Goal: Task Accomplishment & Management: Complete application form

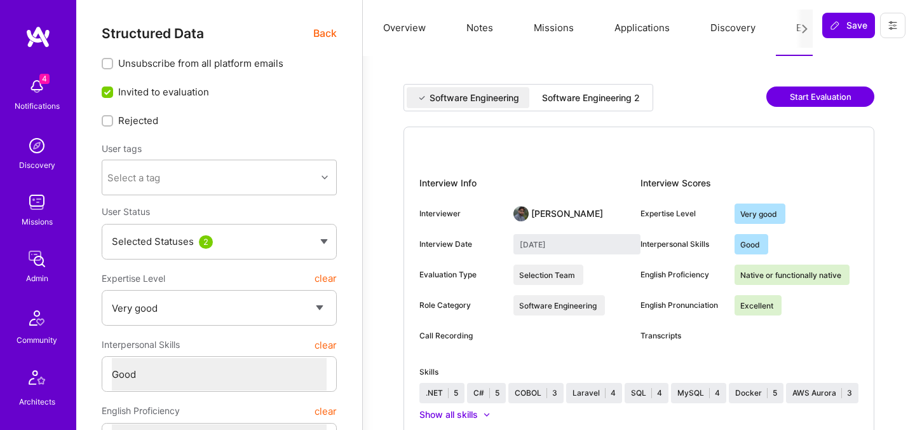
select select "5"
select select "4"
select select "7"
select select "US"
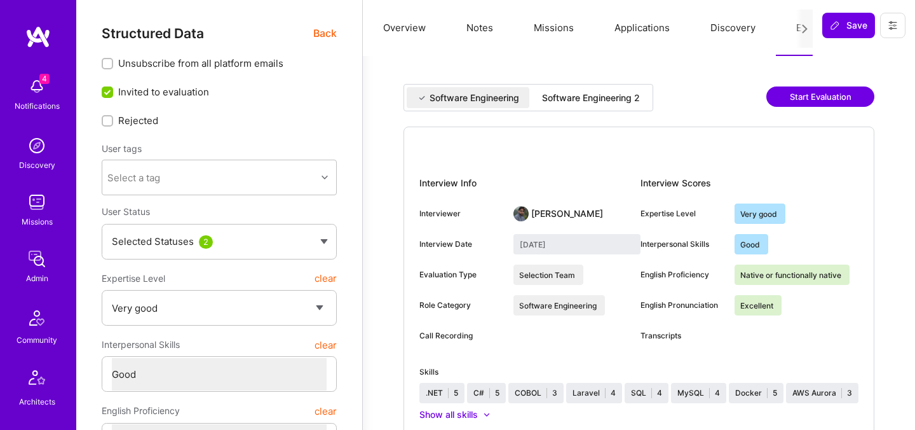
select select "Right Now"
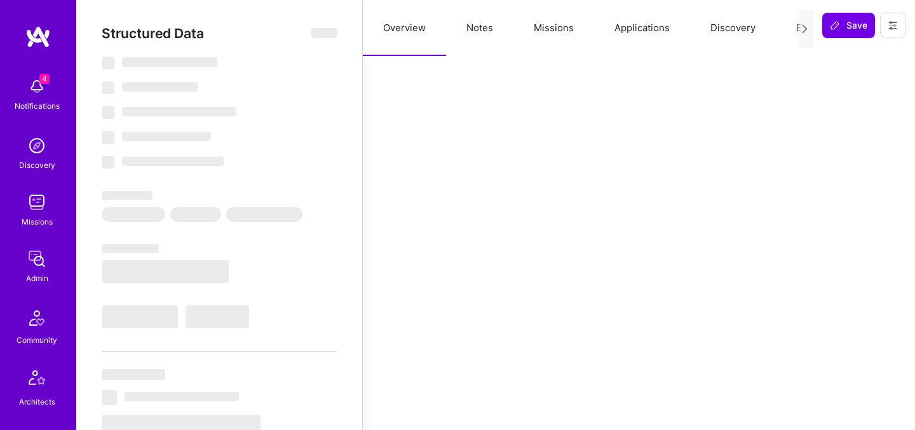
click at [797, 34] on div at bounding box center [805, 29] width 17 height 38
click at [795, 29] on button "Evaluation" at bounding box center [819, 28] width 87 height 56
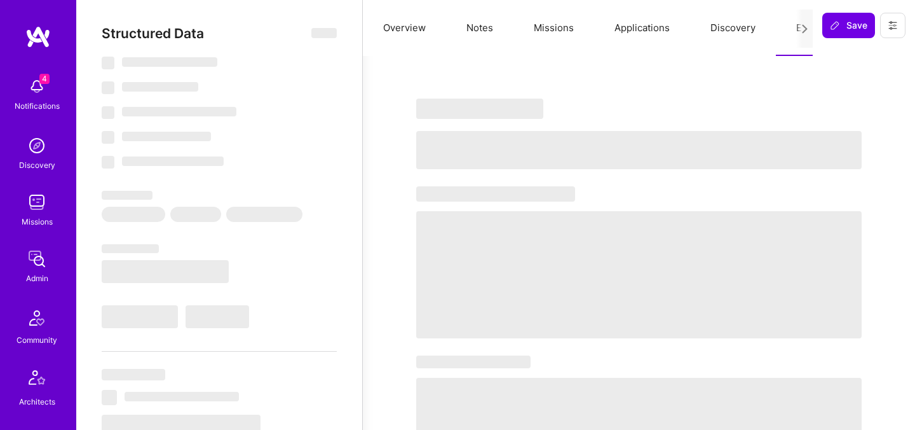
select select "Right Now"
select select "7"
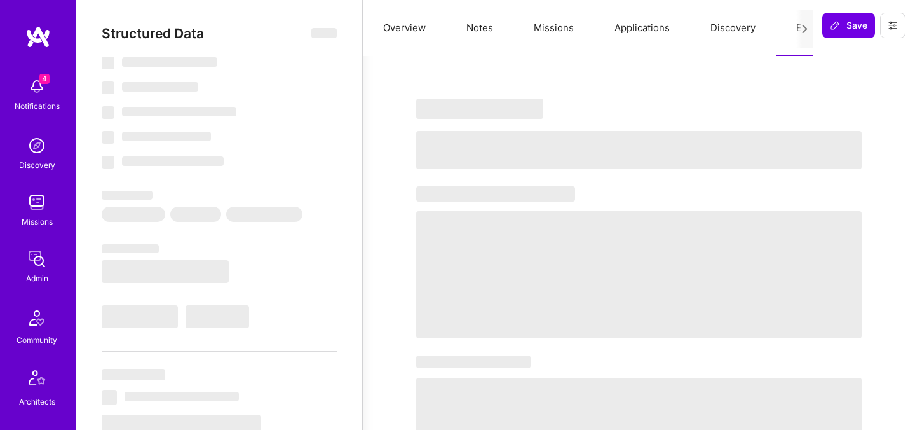
select select "US"
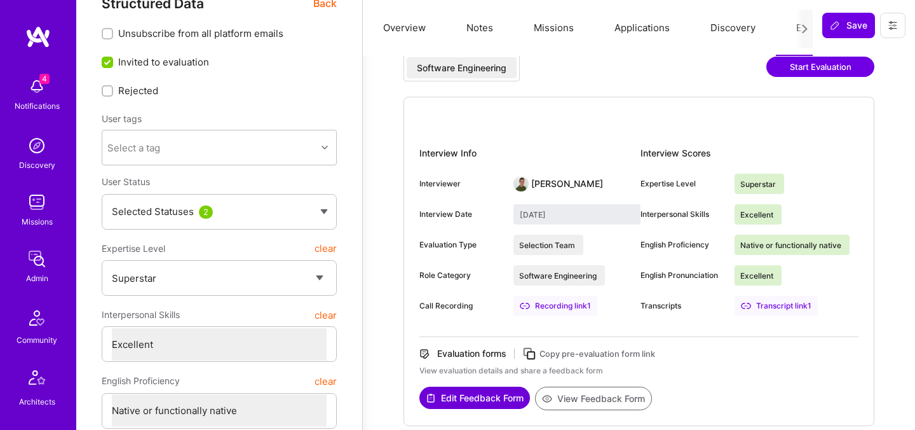
scroll to position [31, 0]
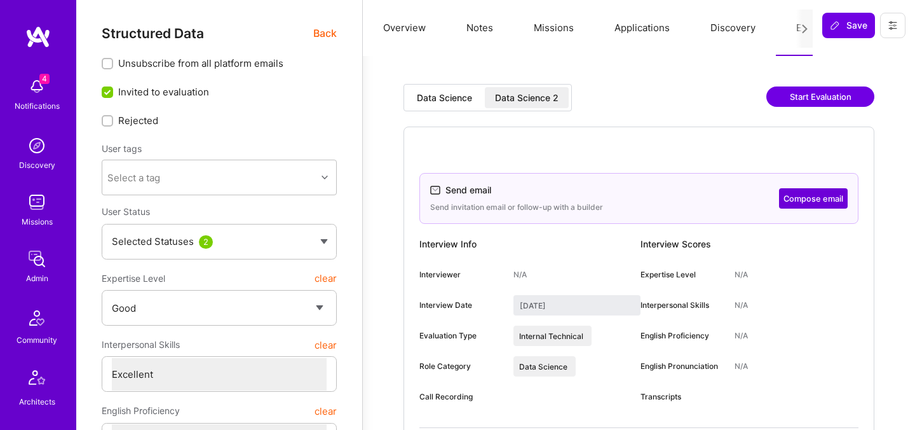
select select "4"
select select "7"
select select "GB"
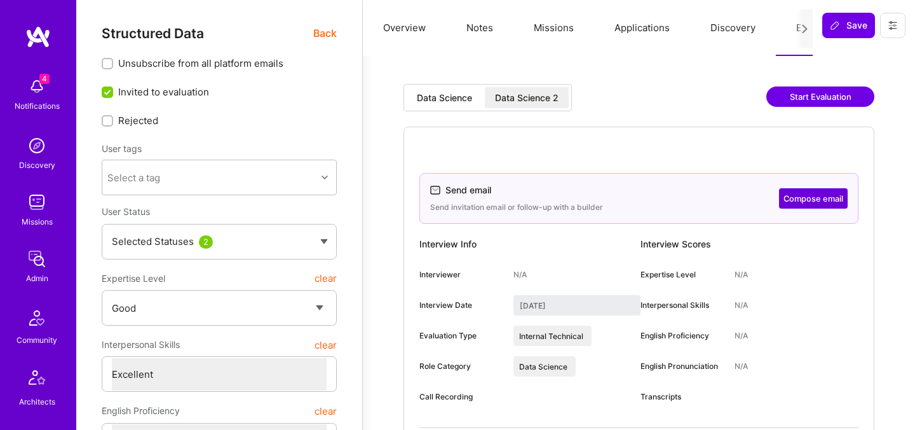
select select "Right Now"
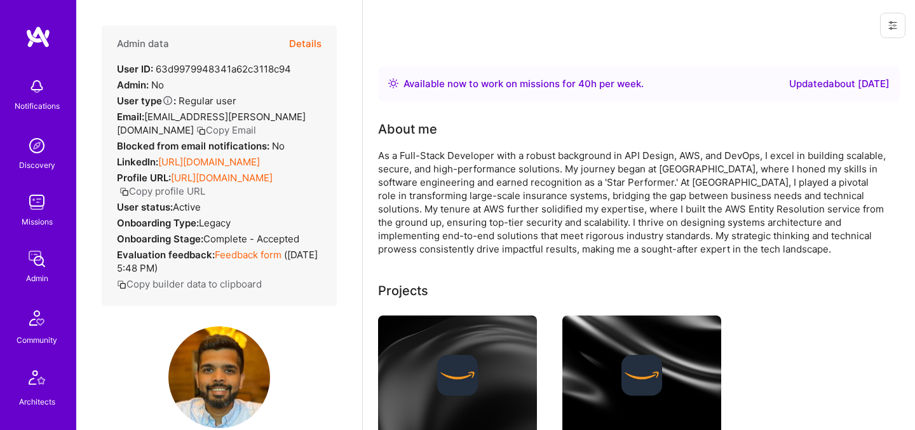
click at [311, 43] on button "Details" at bounding box center [305, 43] width 32 height 37
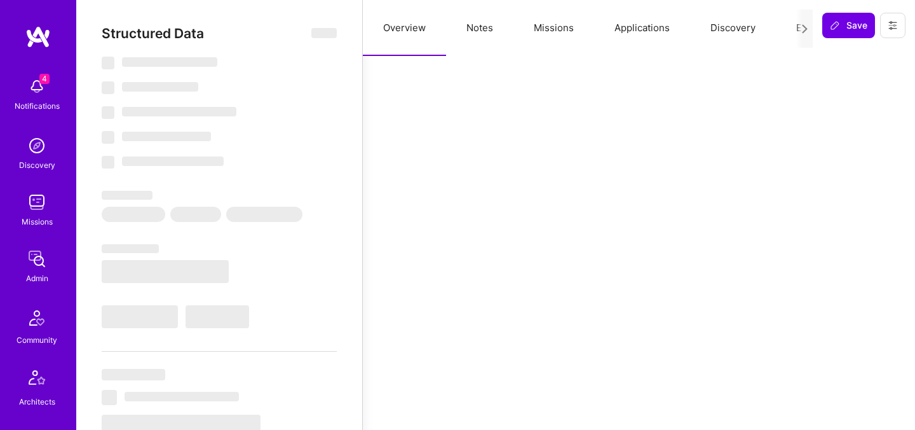
click at [795, 25] on button "Evaluation" at bounding box center [819, 28] width 87 height 56
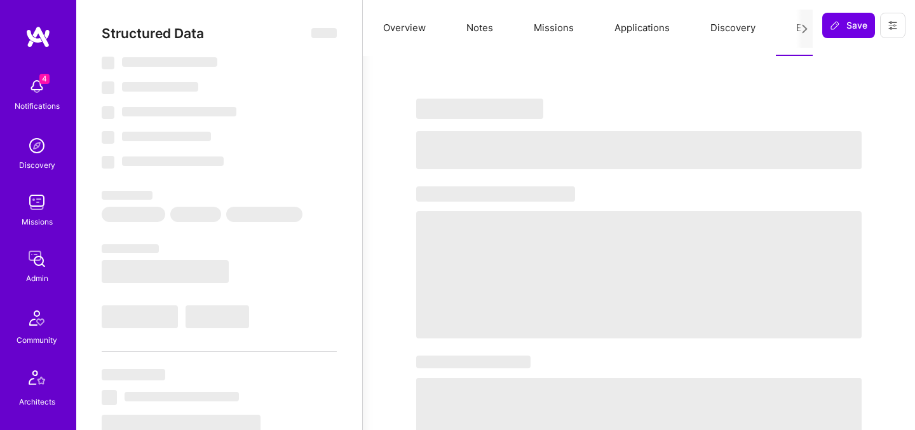
select select "Right Now"
select select "4"
select select "6"
select select "7"
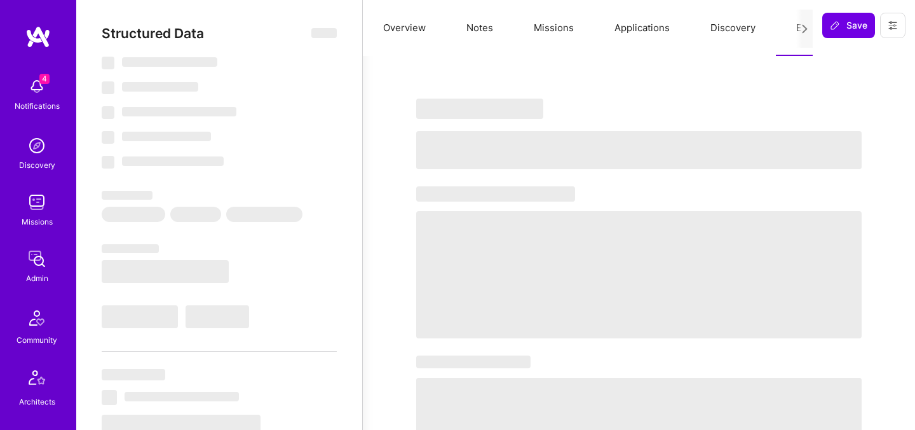
select select "US"
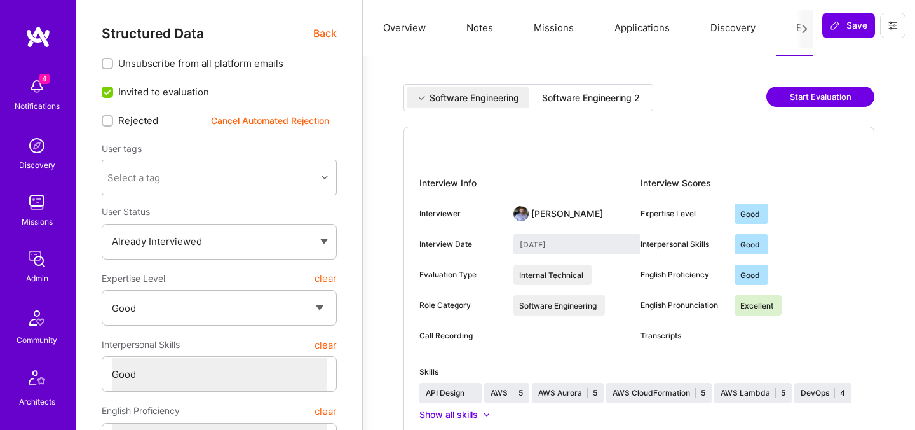
click at [566, 95] on div "Software Engineering 2" at bounding box center [591, 98] width 98 height 13
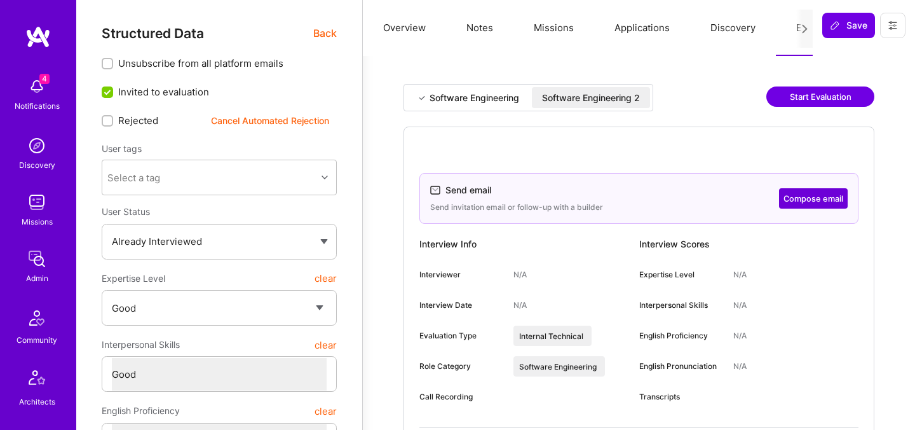
click at [485, 101] on div "Software Engineering" at bounding box center [475, 98] width 90 height 13
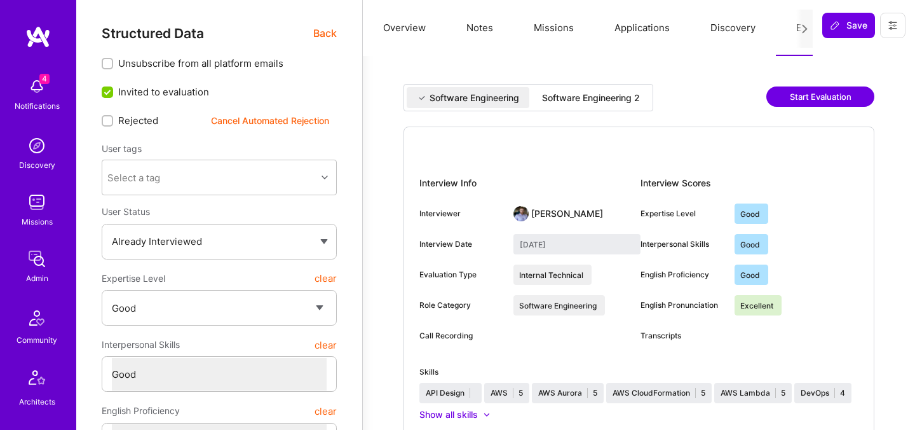
click at [567, 95] on div "Software Engineering 2" at bounding box center [591, 98] width 98 height 13
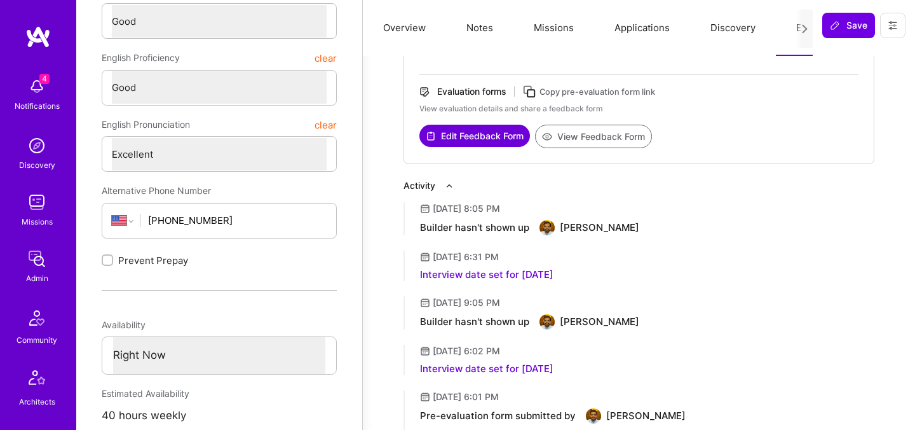
scroll to position [352, 0]
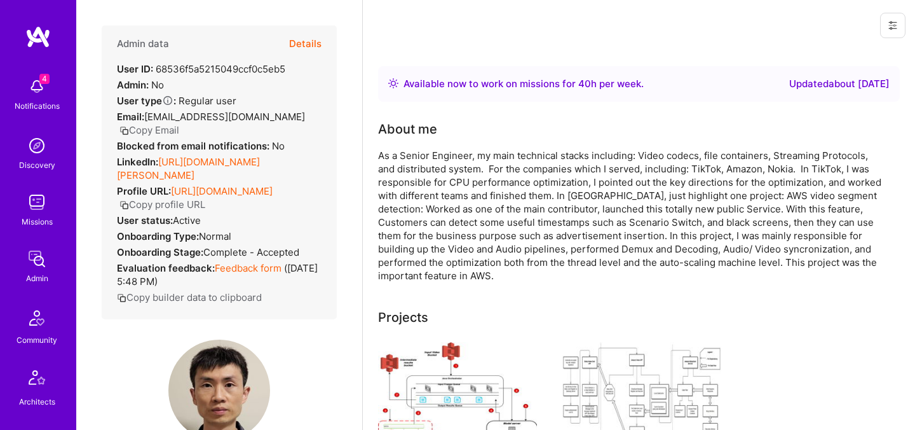
click at [306, 24] on div "Admin data Details User ID: 68536f5a5215049ccf0c5eb5 Admin: No User type Regula…" at bounding box center [219, 215] width 286 height 430
click at [306, 46] on button "Details" at bounding box center [305, 43] width 32 height 37
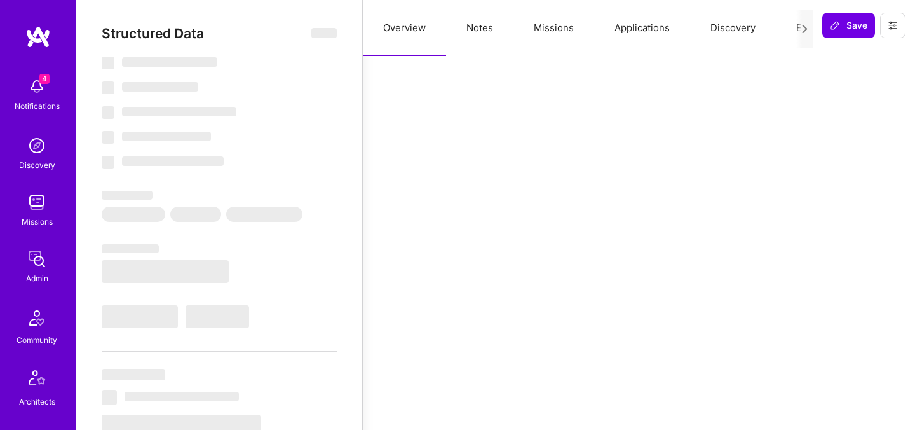
select select "Right Now"
select select "5"
select select "4"
select select "6"
select select "2"
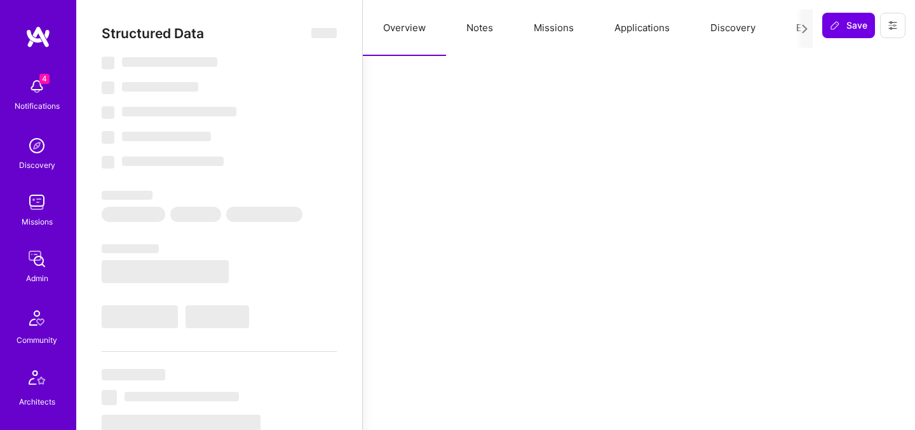
select select "US"
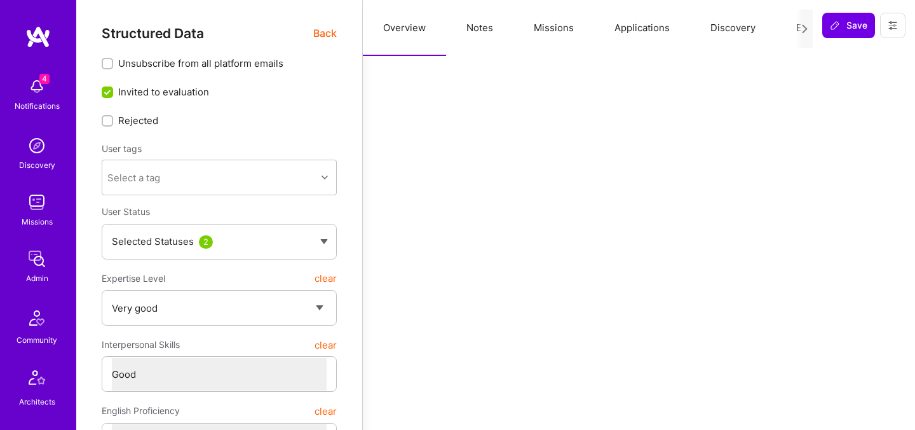
click at [782, 28] on button "Evaluation" at bounding box center [819, 28] width 87 height 56
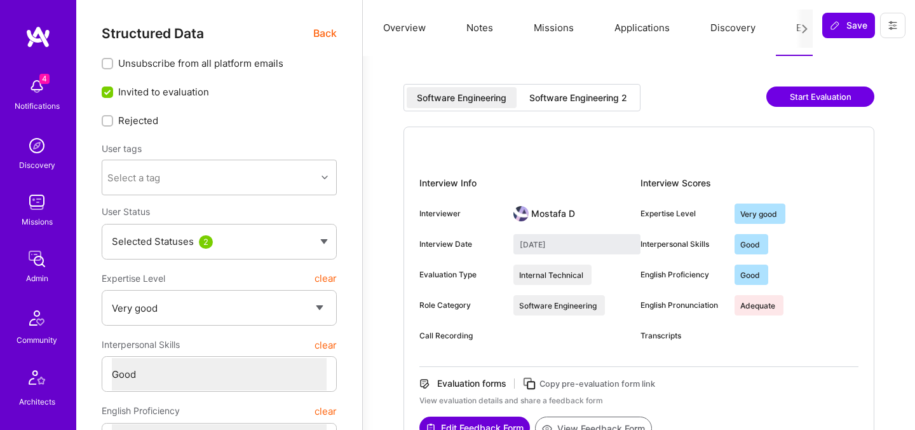
click at [592, 99] on div "Software Engineering 2" at bounding box center [579, 98] width 98 height 13
type input "[DATE]"
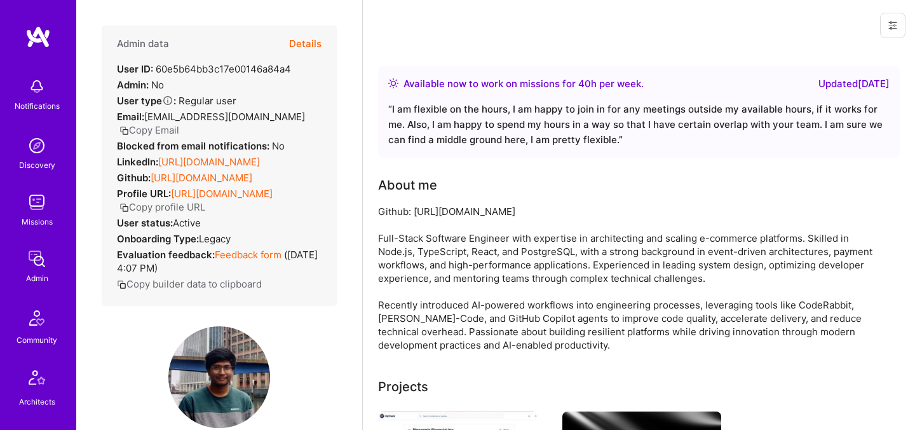
click at [309, 43] on button "Details" at bounding box center [305, 43] width 32 height 37
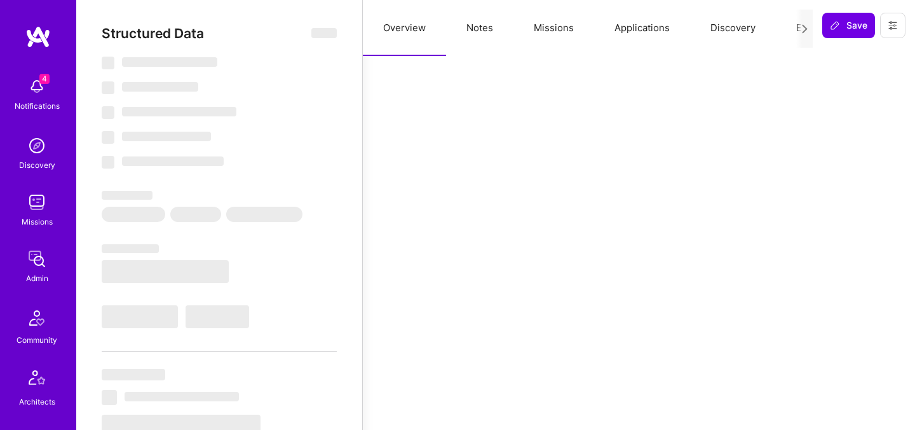
click at [791, 32] on button "Evaluation" at bounding box center [819, 28] width 87 height 56
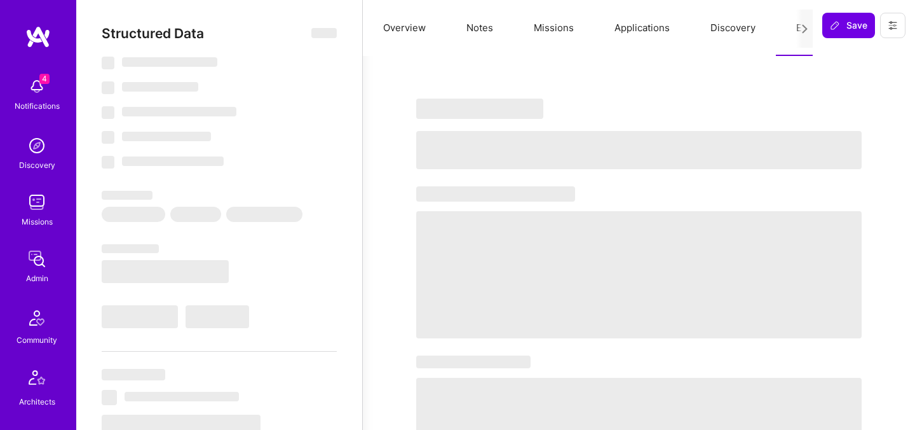
select select "Right Now"
select select "5"
select select "7"
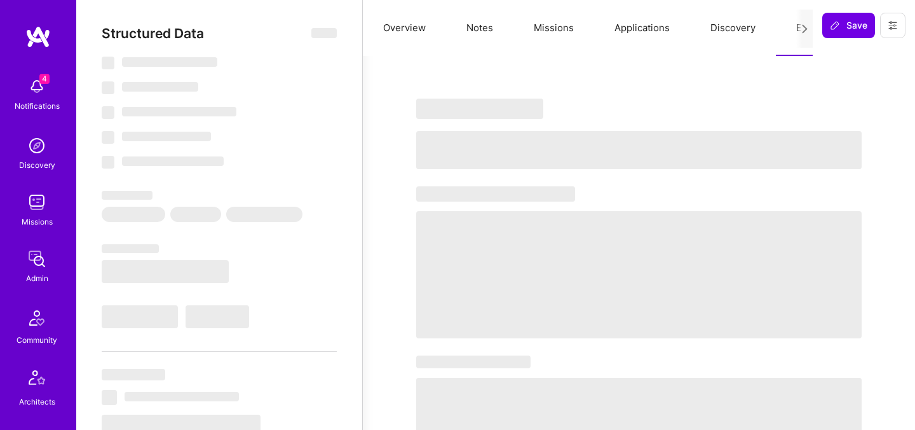
select select "GB"
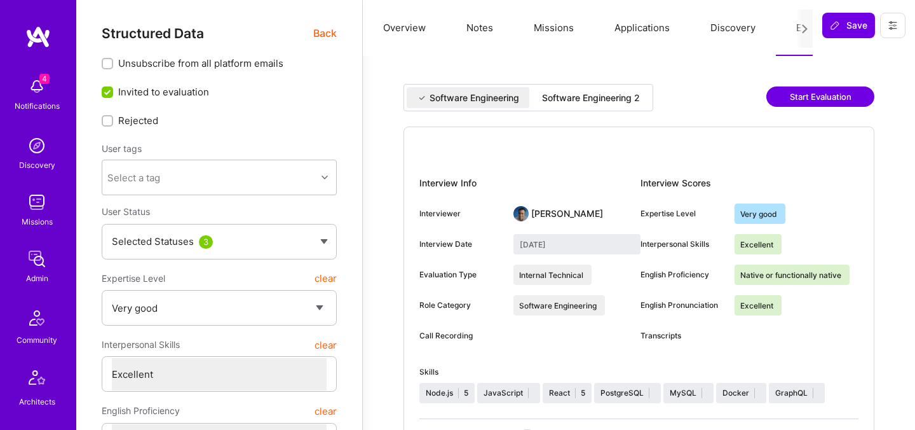
click at [586, 99] on div "Software Engineering 2" at bounding box center [591, 98] width 98 height 13
type input "[DATE]"
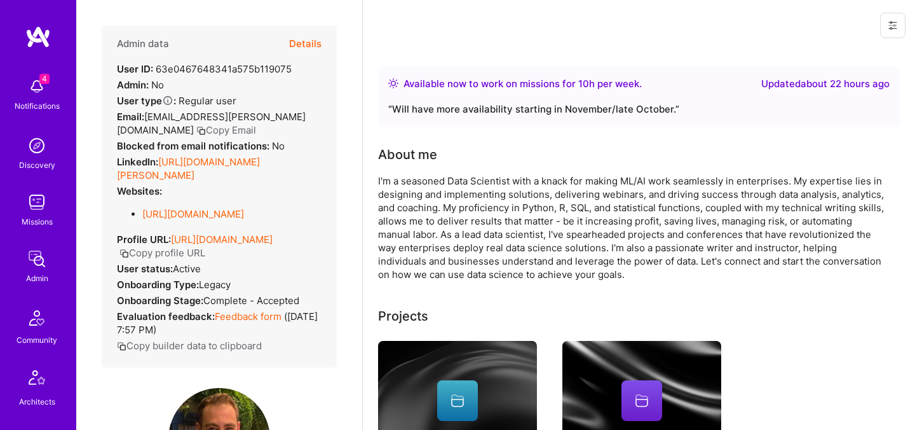
click at [308, 48] on button "Details" at bounding box center [305, 43] width 32 height 37
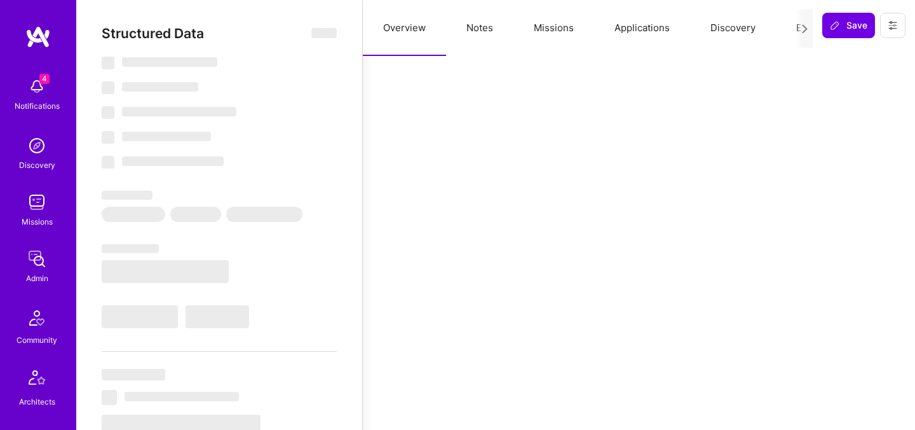
select select "Right Now"
select select "5"
select select "7"
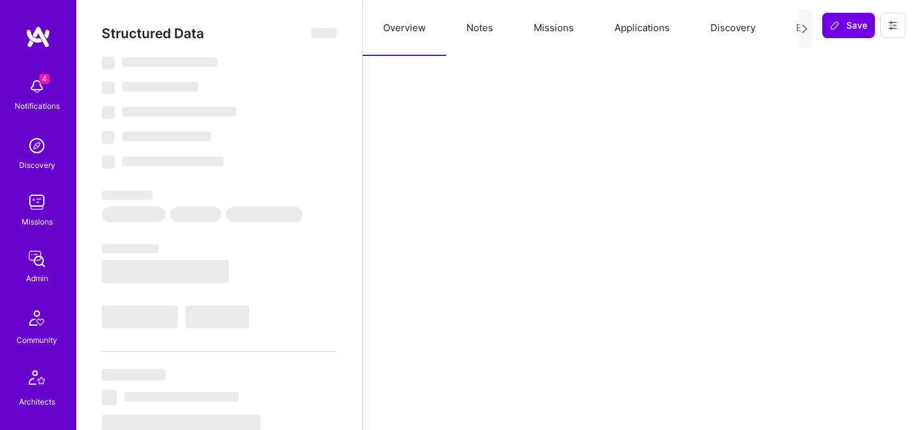
select select "AU"
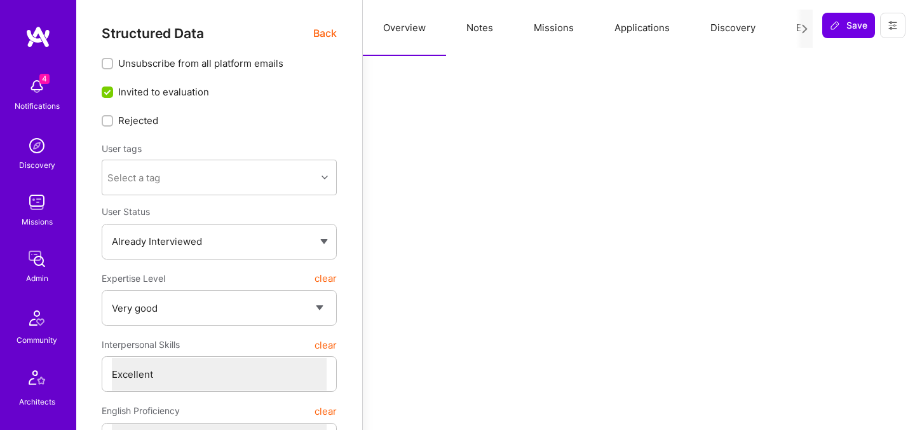
click at [784, 34] on button "Evaluation" at bounding box center [819, 28] width 87 height 56
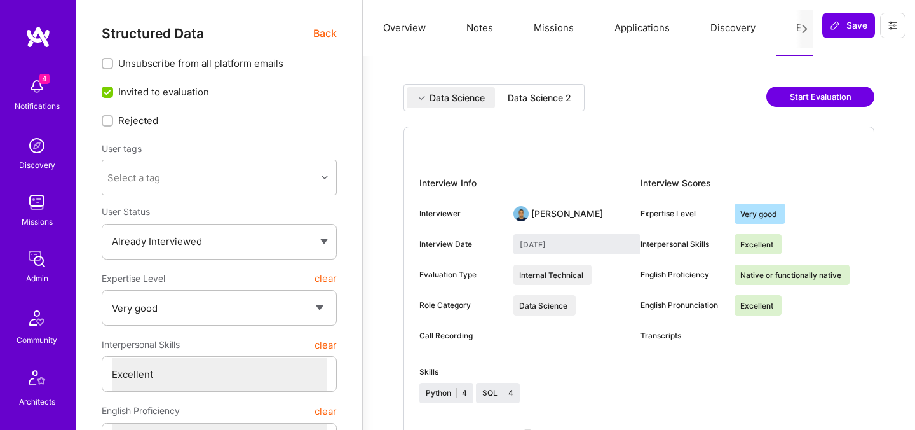
click at [553, 107] on div "Data Science 2" at bounding box center [540, 97] width 84 height 21
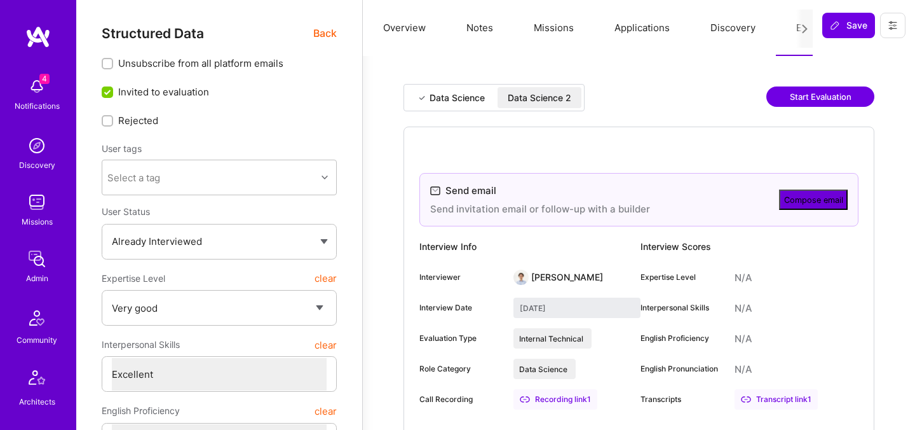
type input "September 15, 2025"
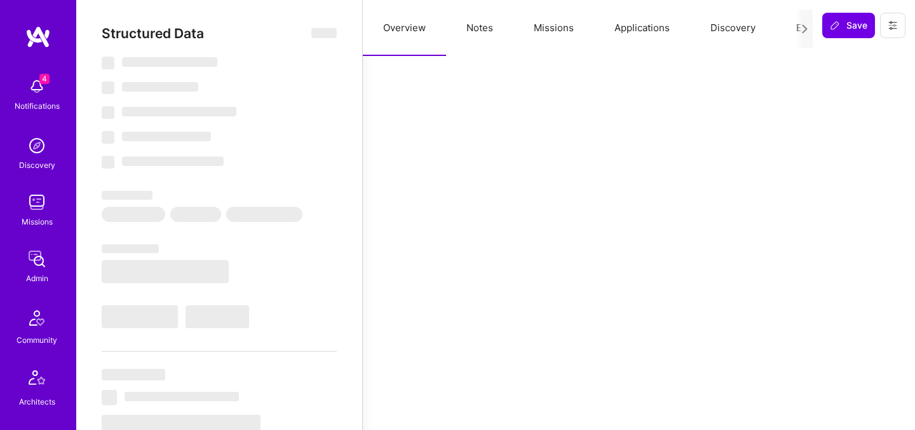
click at [797, 29] on div at bounding box center [805, 29] width 17 height 38
click at [793, 28] on button "Evaluation" at bounding box center [819, 28] width 87 height 56
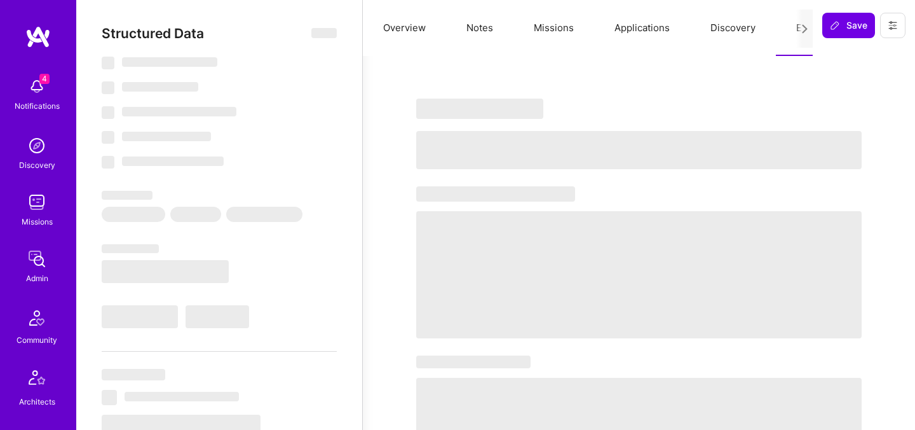
select select "Right Now"
select select "4"
select select "7"
select select "6"
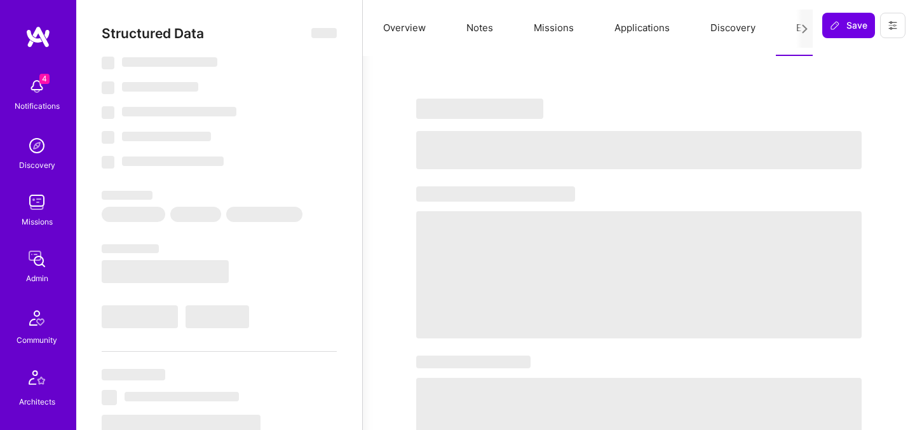
select select "US"
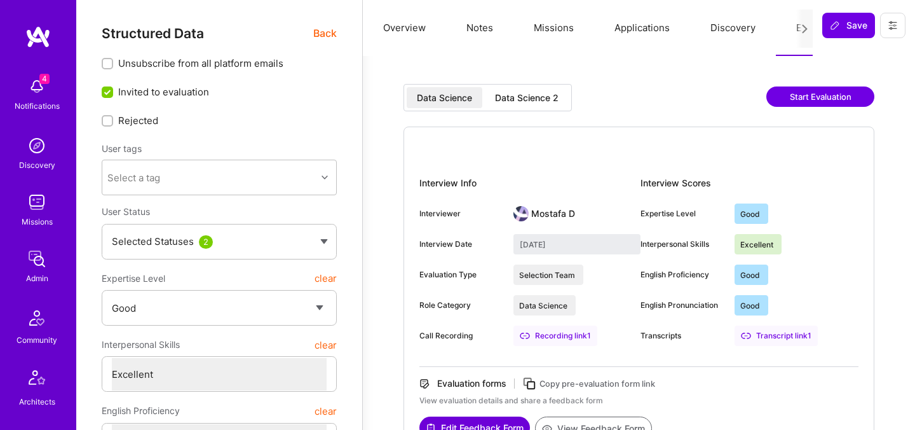
click at [521, 99] on div "Data Science 2" at bounding box center [527, 98] width 64 height 13
type input "September 17, 2025"
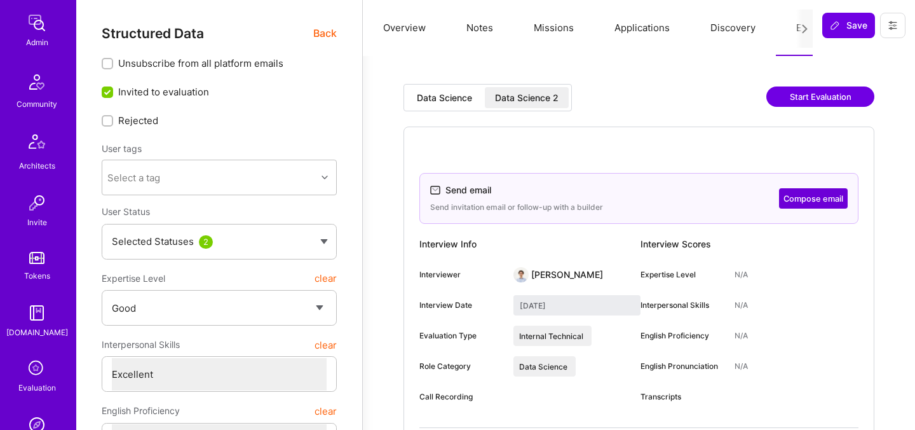
scroll to position [327, 0]
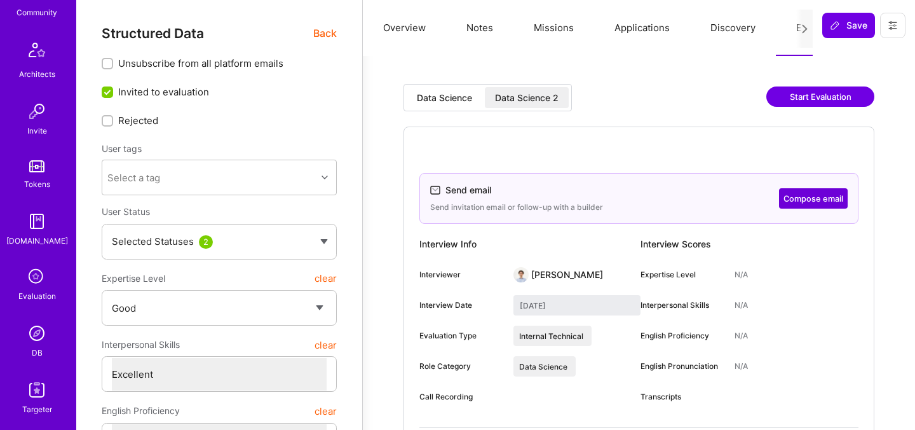
click at [31, 292] on div "Evaluation" at bounding box center [37, 295] width 38 height 13
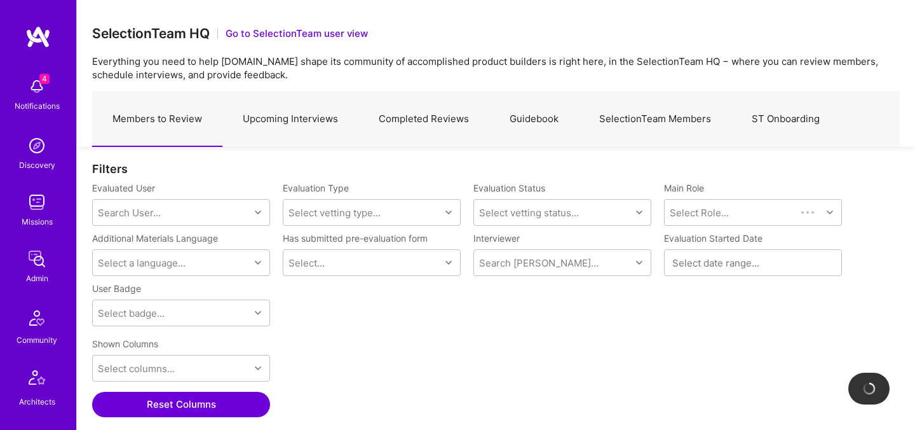
click at [286, 117] on link "Upcoming Interviews" at bounding box center [291, 119] width 136 height 55
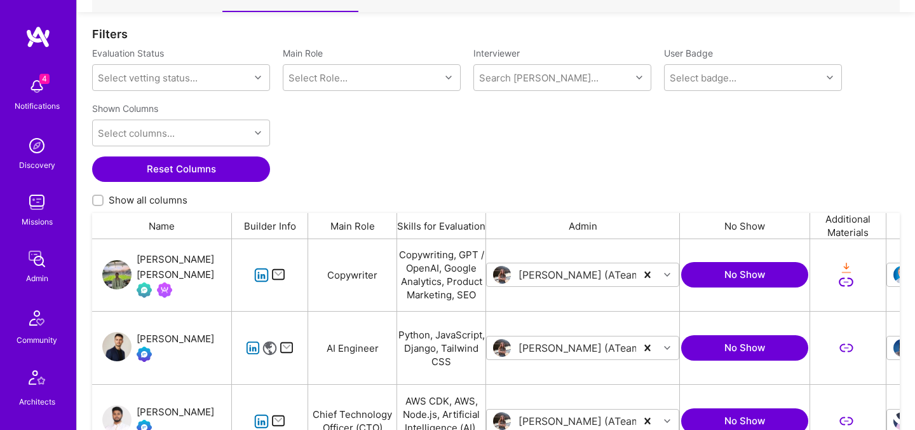
scroll to position [146, 0]
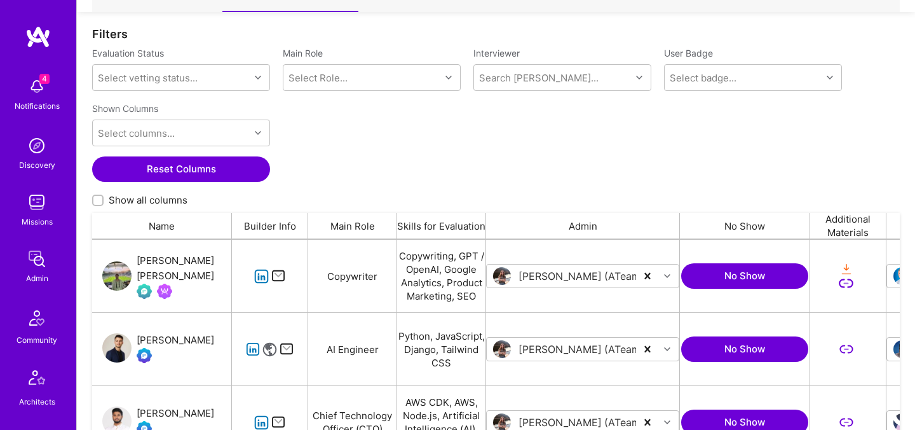
click at [174, 267] on div "Juan Luis Martín Romero" at bounding box center [184, 268] width 95 height 31
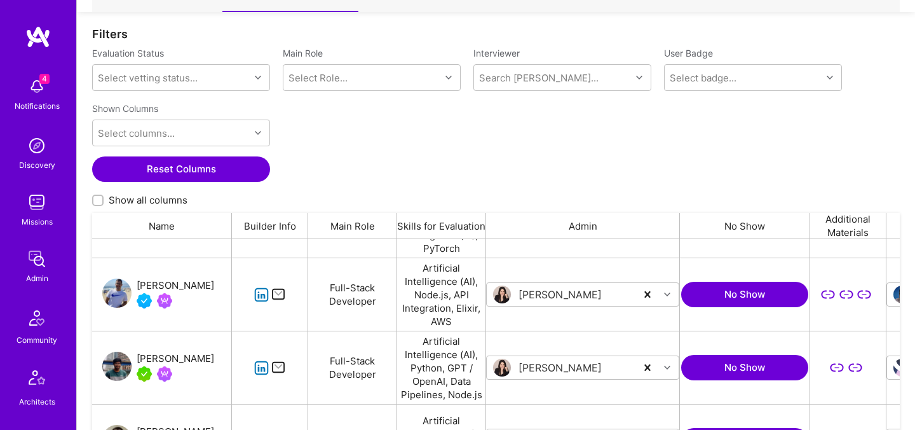
scroll to position [744, 0]
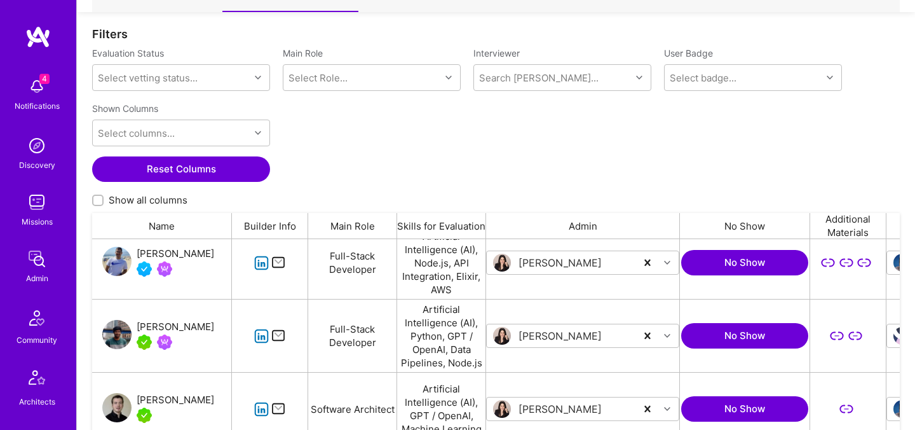
drag, startPoint x: 140, startPoint y: 308, endPoint x: 185, endPoint y: 331, distance: 50.3
click at [186, 332] on div "Gnyanendra Madishetty" at bounding box center [162, 335] width 140 height 72
copy div "Gnyanendra Madishetty"
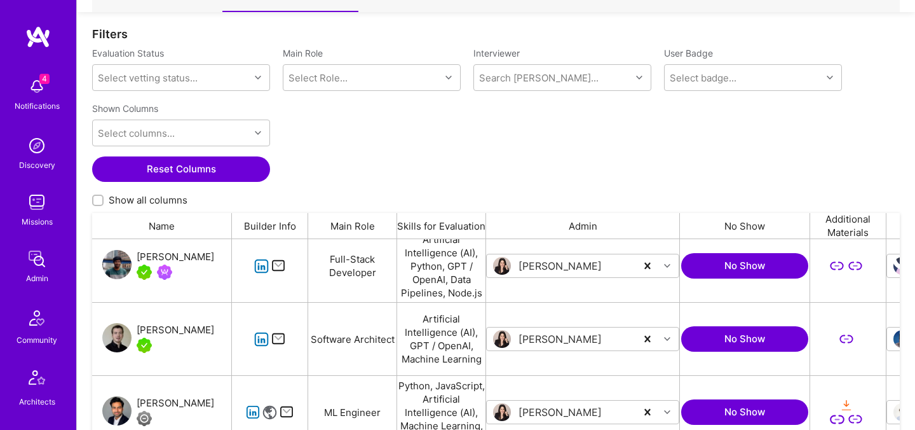
scroll to position [826, 0]
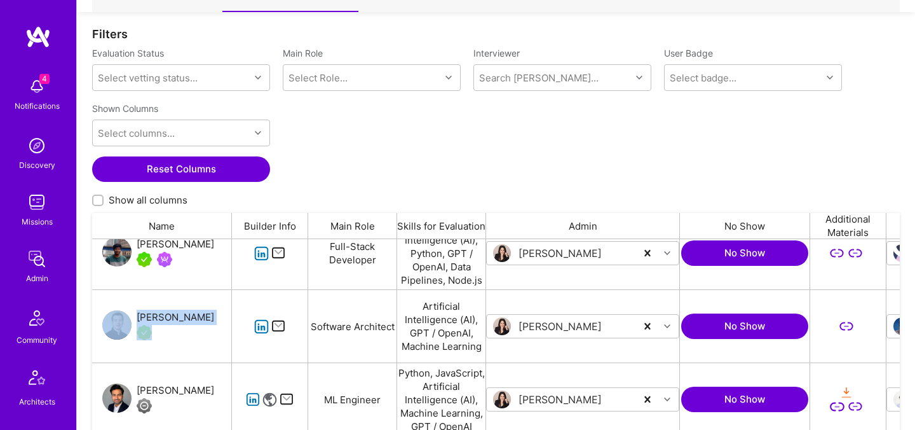
drag, startPoint x: 143, startPoint y: 304, endPoint x: 219, endPoint y: 317, distance: 77.3
click at [219, 317] on div "Dmitrii Korotovskii" at bounding box center [162, 326] width 140 height 72
copy div "Dmitrii Korotovskii"
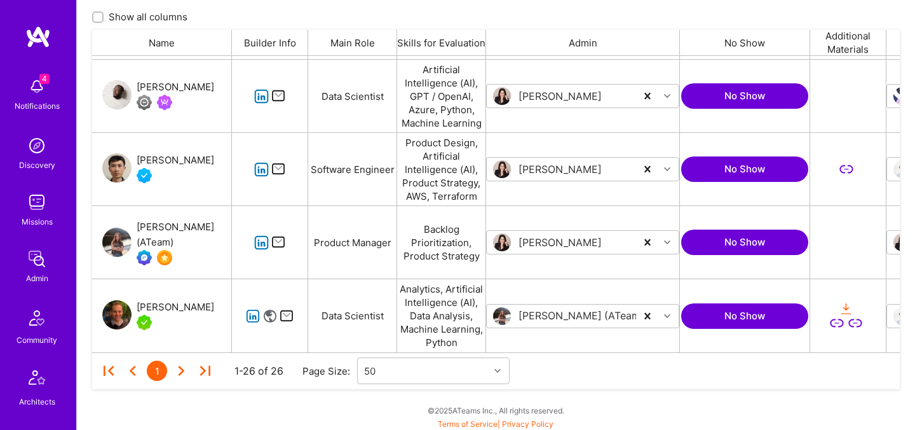
scroll to position [320, 0]
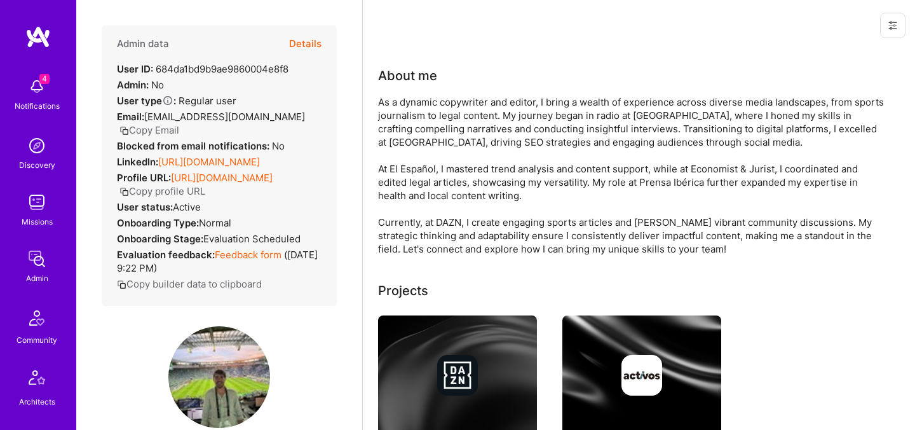
click at [307, 51] on button "Details" at bounding box center [305, 43] width 32 height 37
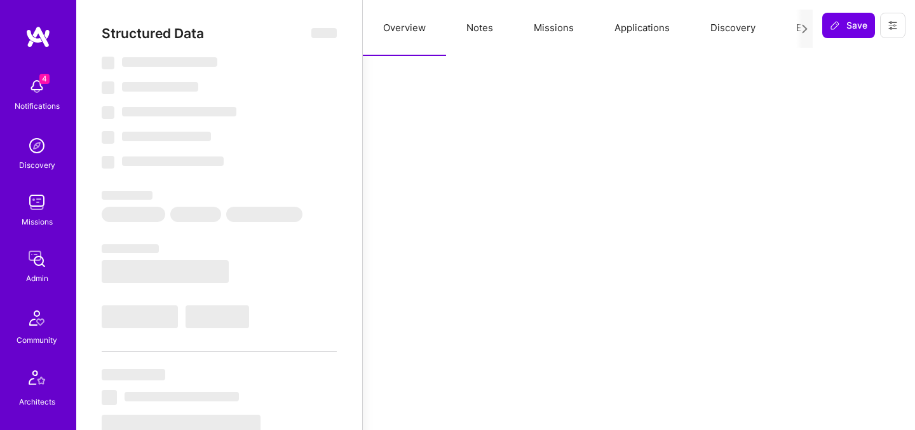
click at [789, 30] on button "Evaluation" at bounding box center [819, 28] width 87 height 56
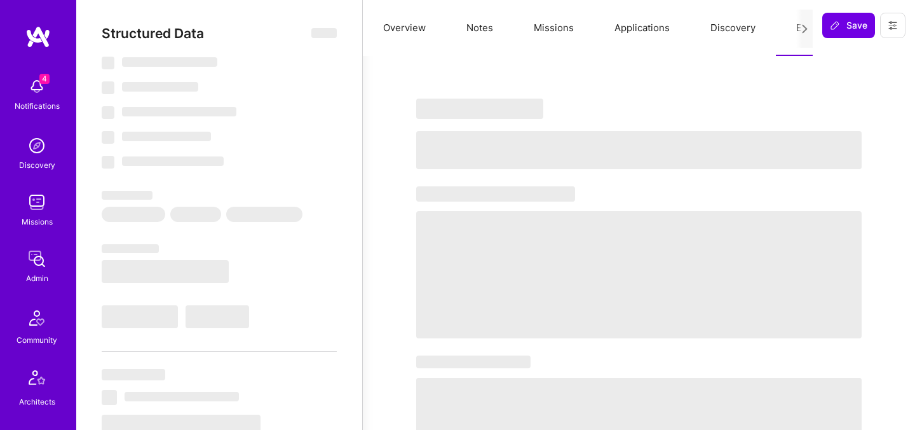
select select "Verified"
select select "US"
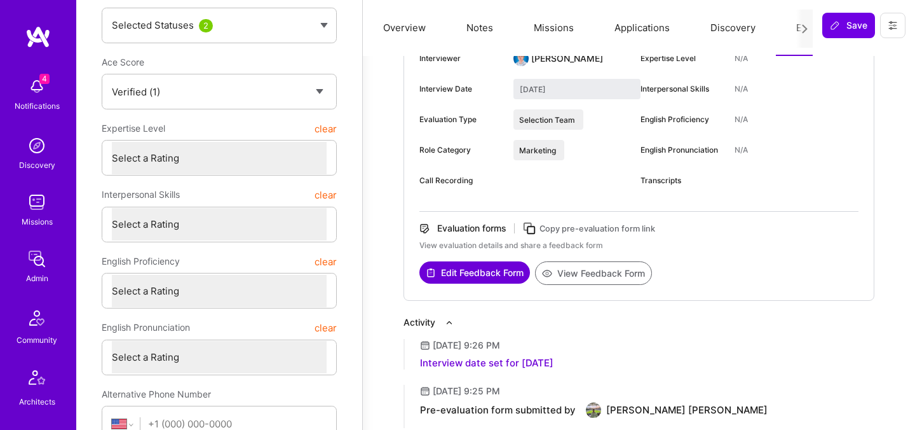
scroll to position [218, 0]
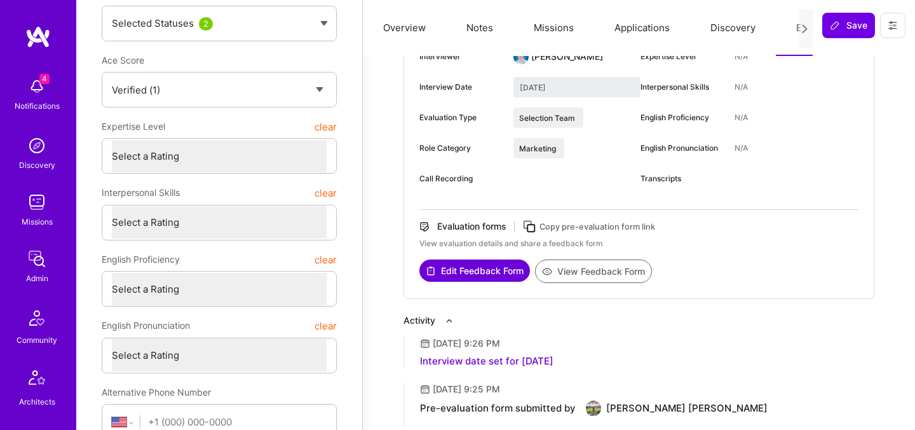
click at [579, 273] on button "View Feedback Form" at bounding box center [593, 271] width 117 height 24
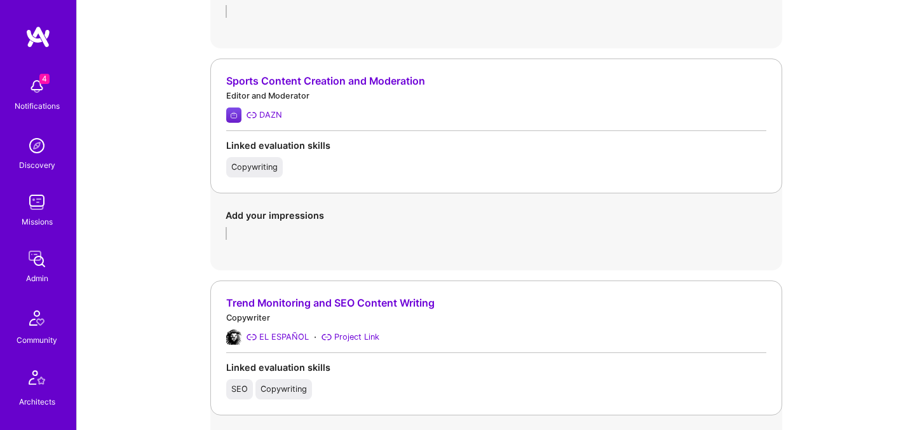
scroll to position [1132, 0]
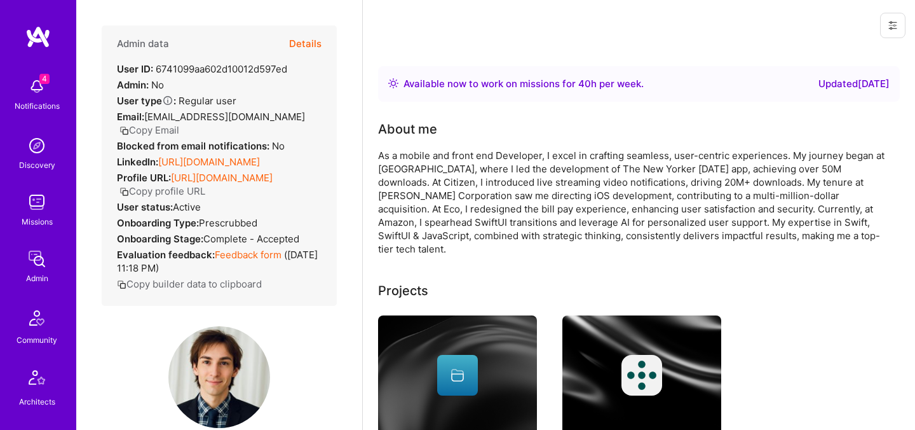
click at [310, 41] on button "Details" at bounding box center [305, 43] width 32 height 37
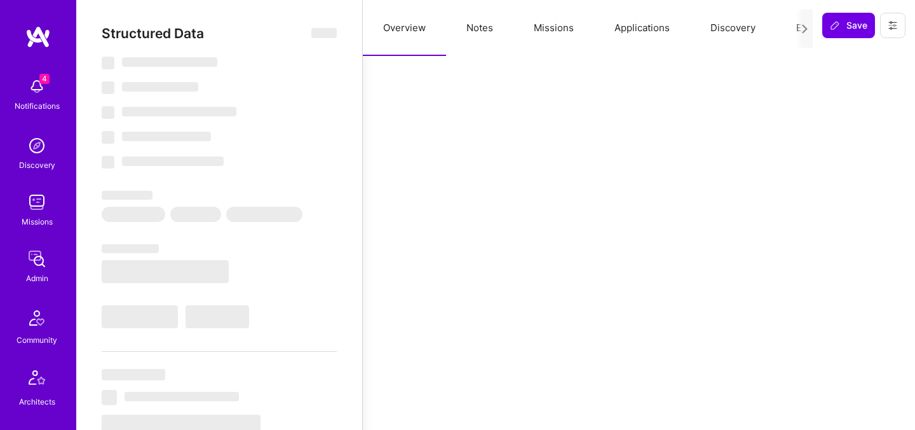
click at [794, 32] on button "Evaluation" at bounding box center [819, 28] width 87 height 56
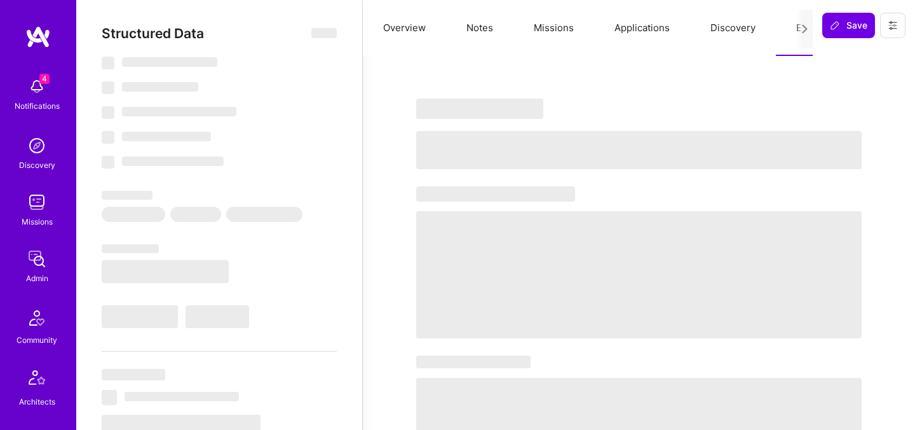
select select "Right Now"
select select "5"
select select "4"
select select "7"
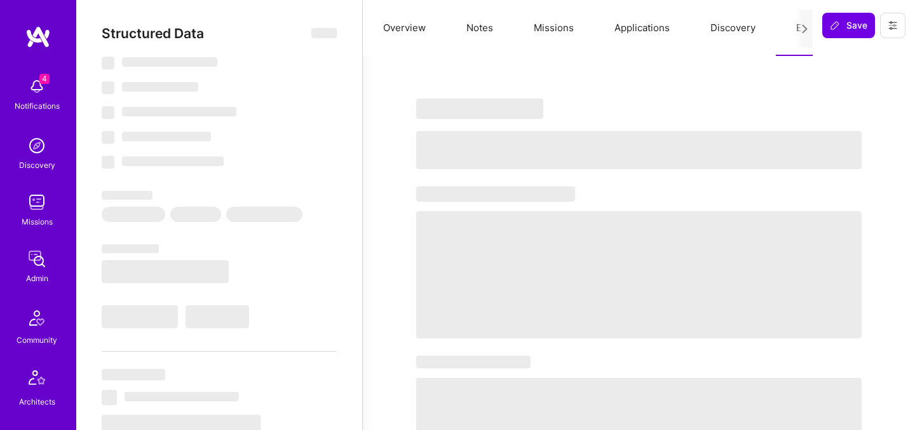
select select "US"
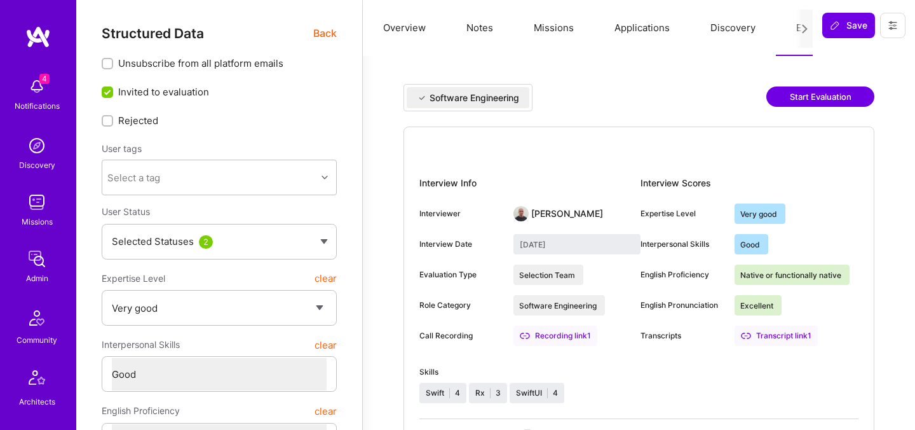
click at [536, 31] on button "Missions" at bounding box center [554, 28] width 81 height 56
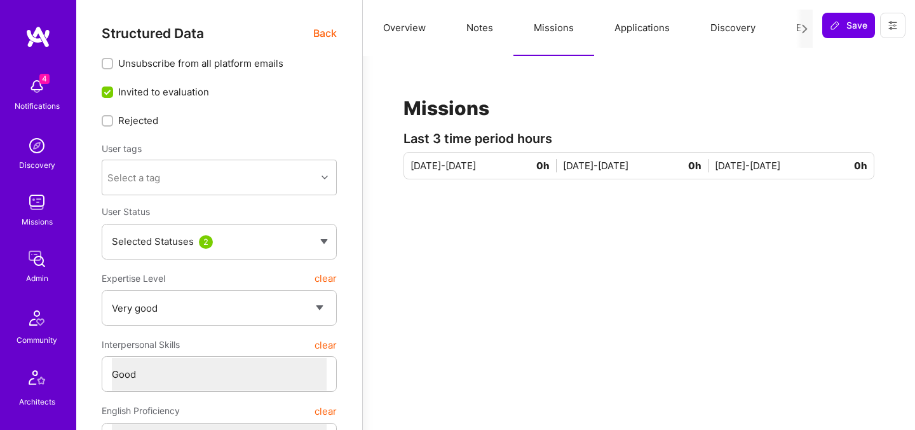
click at [620, 38] on button "Applications" at bounding box center [642, 28] width 96 height 56
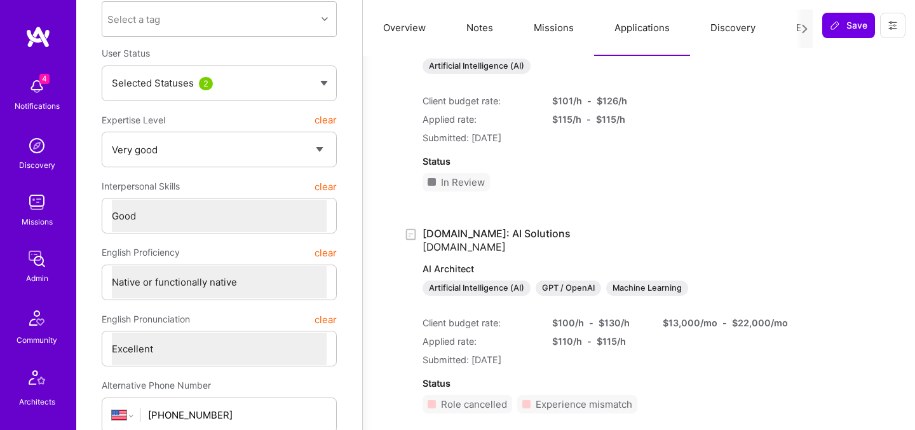
scroll to position [53, 0]
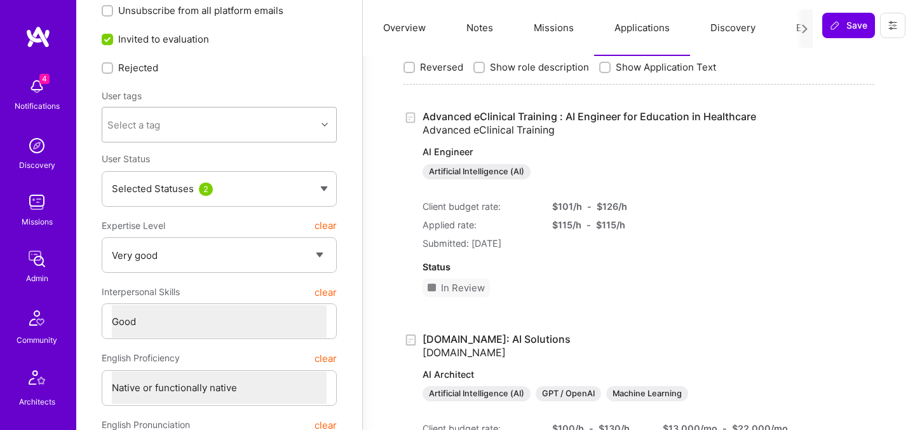
click at [320, 134] on div at bounding box center [327, 124] width 20 height 34
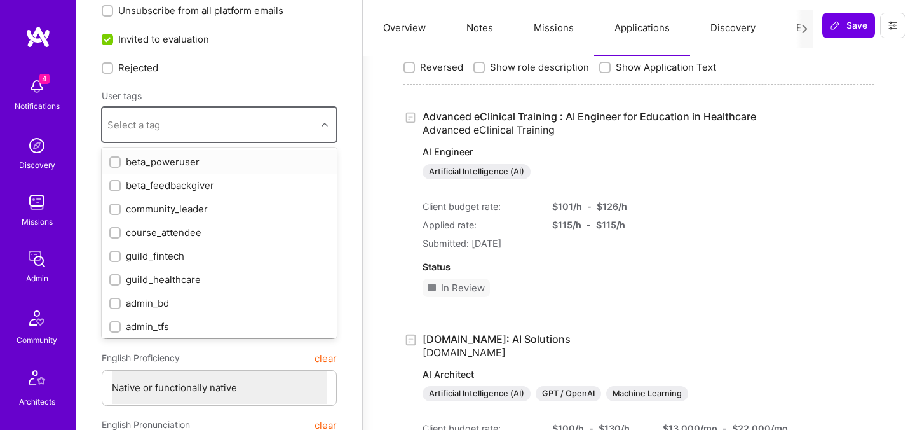
scroll to position [0, 0]
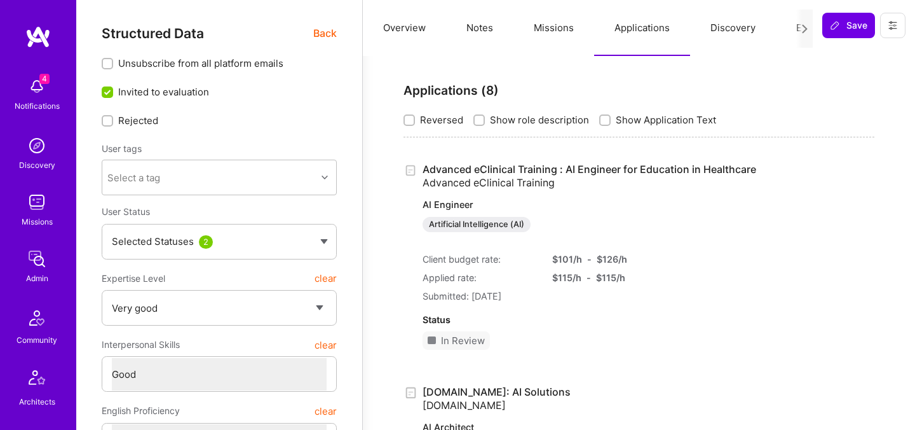
click at [328, 33] on span "Back" at bounding box center [325, 33] width 24 height 16
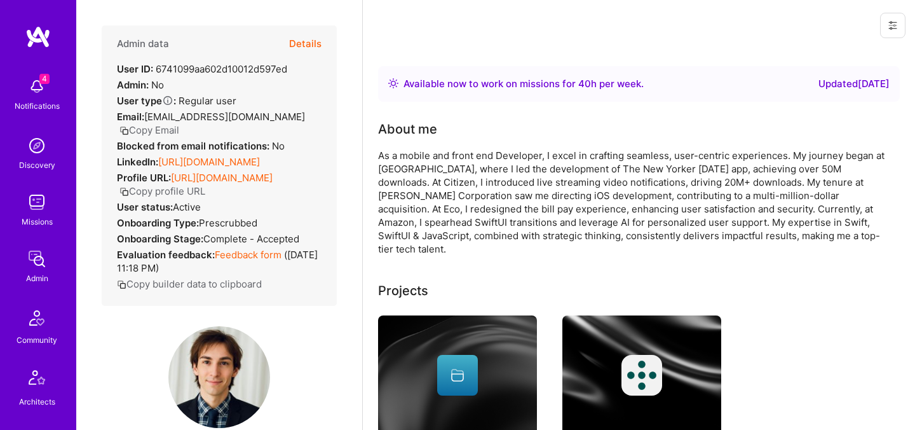
click at [209, 156] on link "https://linkedin.com/in/jsavoryl" at bounding box center [209, 162] width 102 height 12
click at [316, 41] on button "Details" at bounding box center [305, 43] width 32 height 37
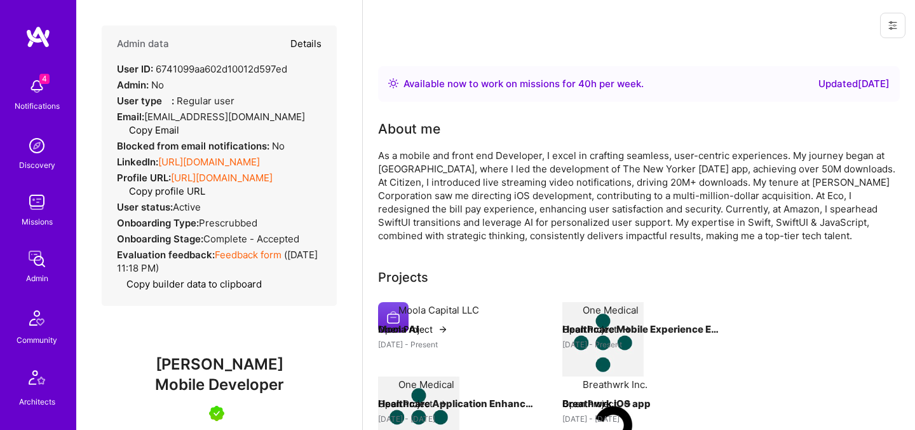
type textarea "x"
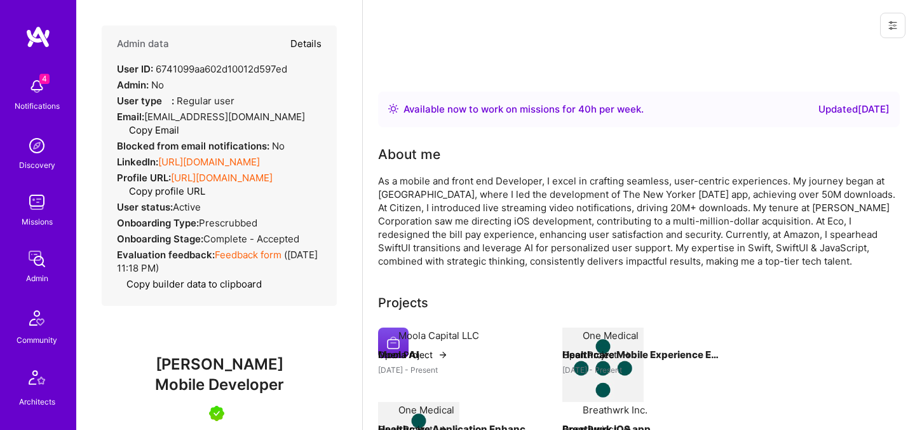
select select "5"
select select "4"
select select "7"
select select "US"
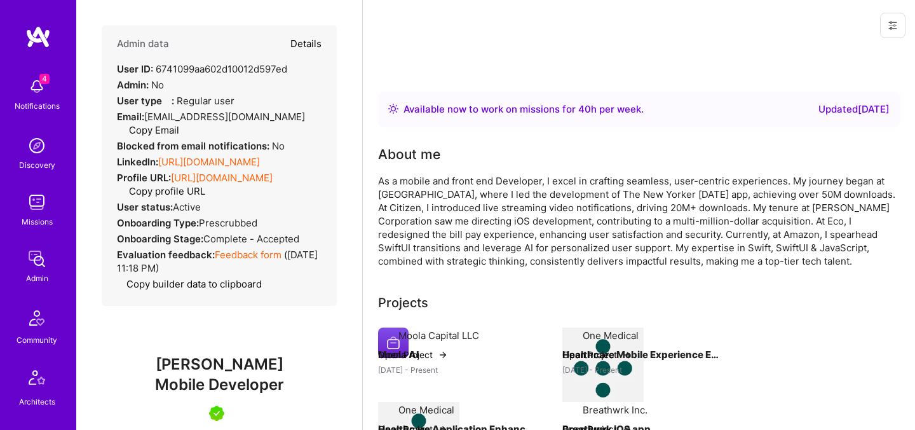
select select "Right Now"
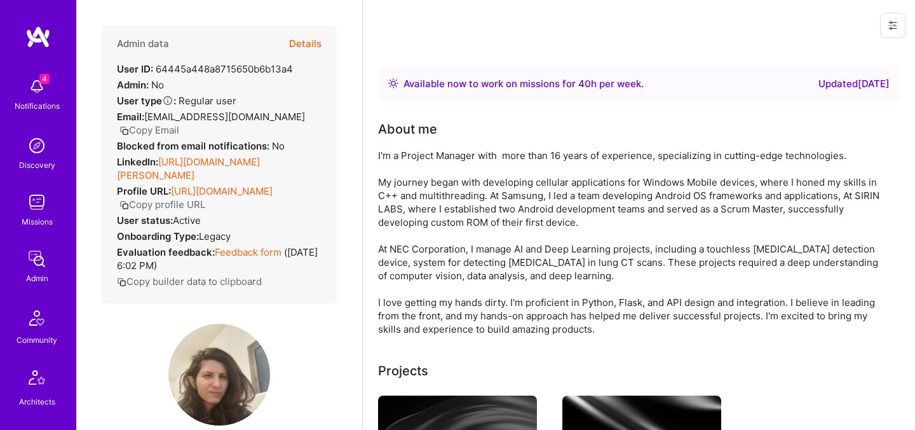
click at [309, 41] on button "Details" at bounding box center [305, 43] width 32 height 37
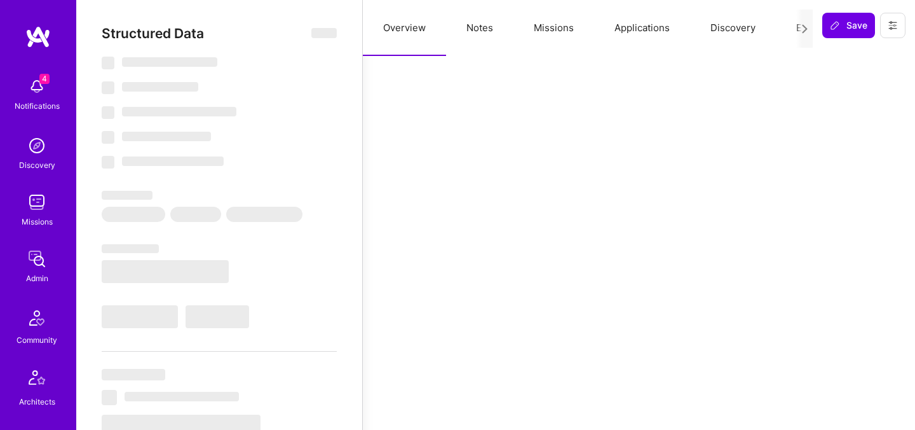
click at [631, 30] on button "Applications" at bounding box center [642, 28] width 96 height 56
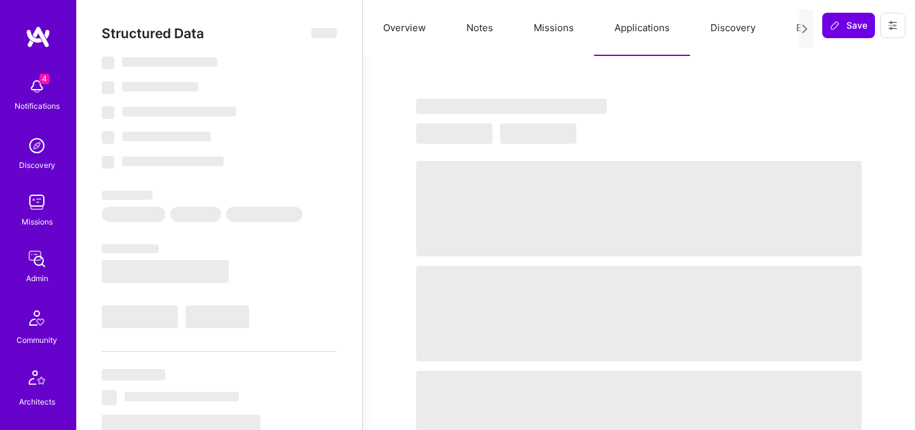
select select "Right Now"
select select "5"
select select "4"
select select "6"
select select "2"
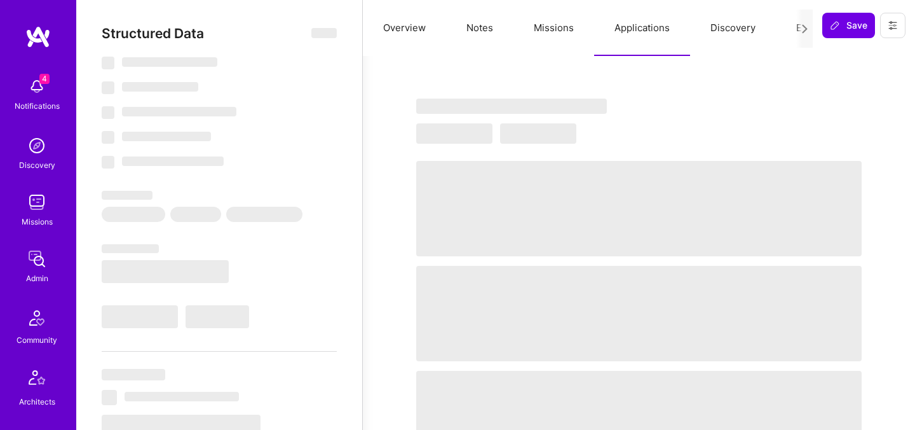
select select "IL"
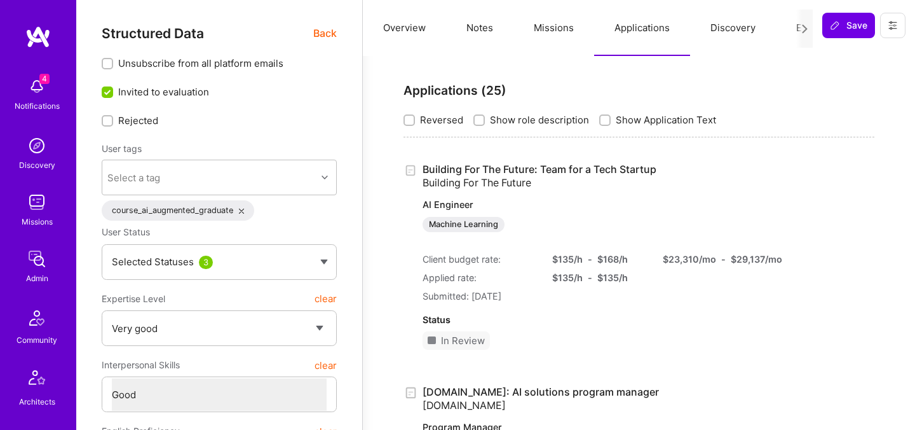
click at [323, 37] on span "Back" at bounding box center [325, 33] width 24 height 16
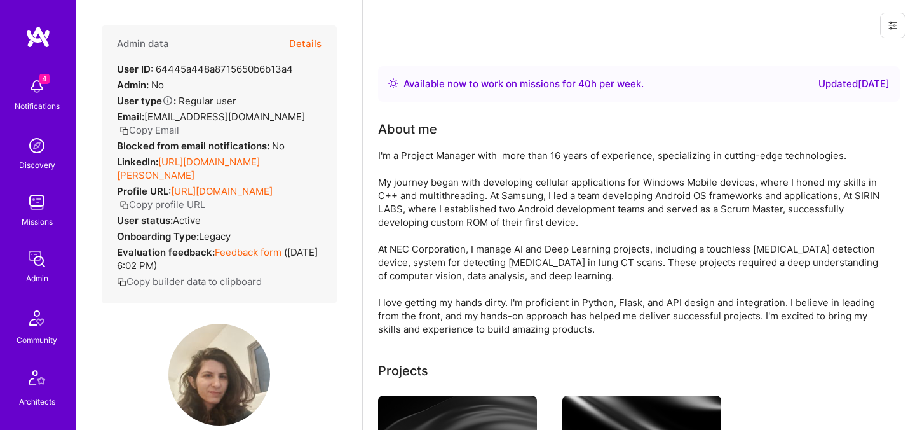
click at [212, 164] on link "[URL][DOMAIN_NAME][PERSON_NAME]" at bounding box center [188, 168] width 143 height 25
